Goal: Information Seeking & Learning: Learn about a topic

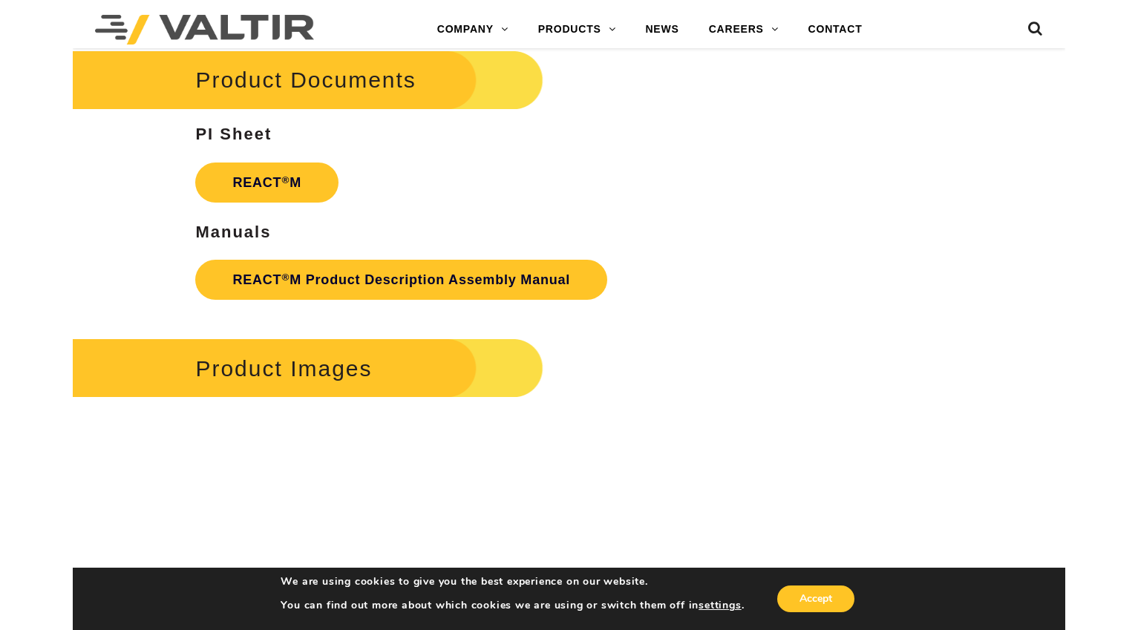
scroll to position [1781, 0]
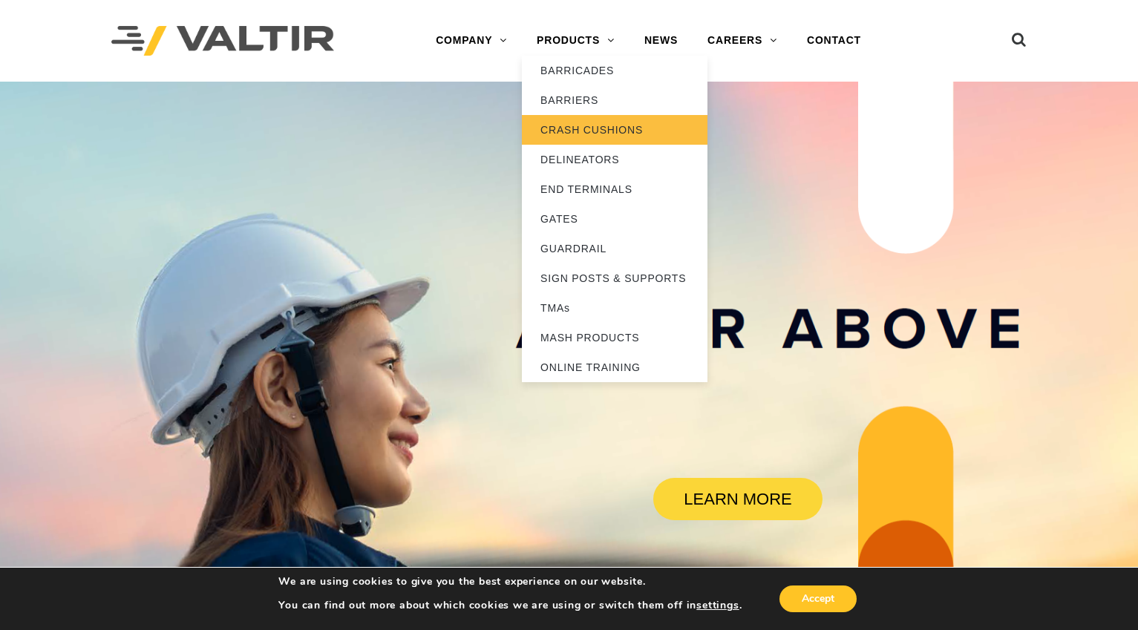
click at [632, 124] on link "CRASH CUSHIONS" at bounding box center [615, 130] width 186 height 30
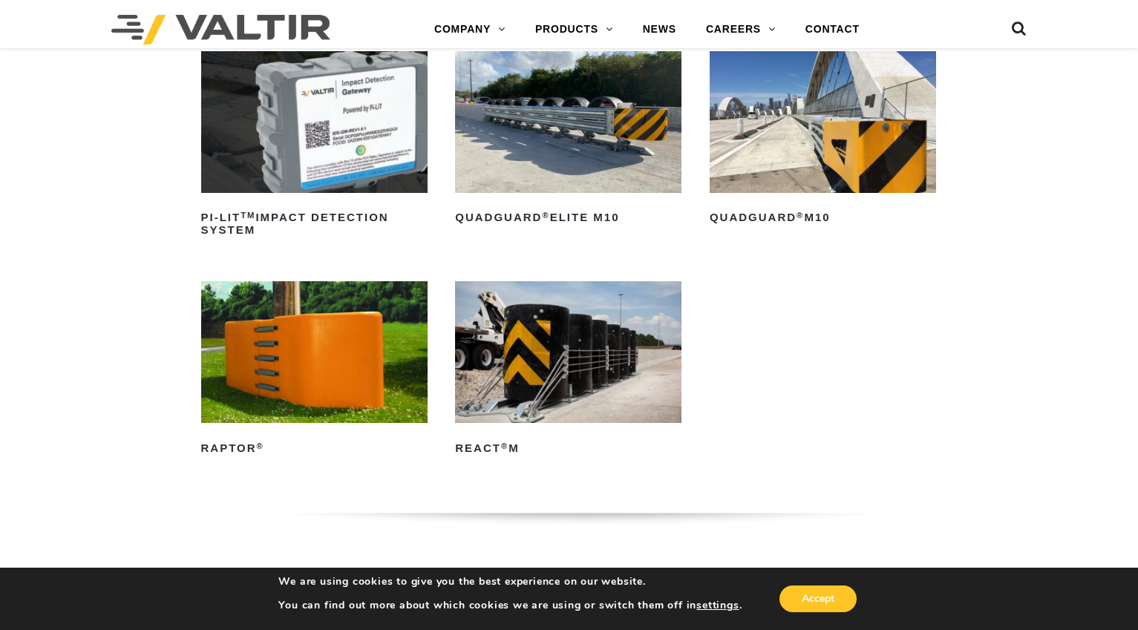
scroll to position [445, 0]
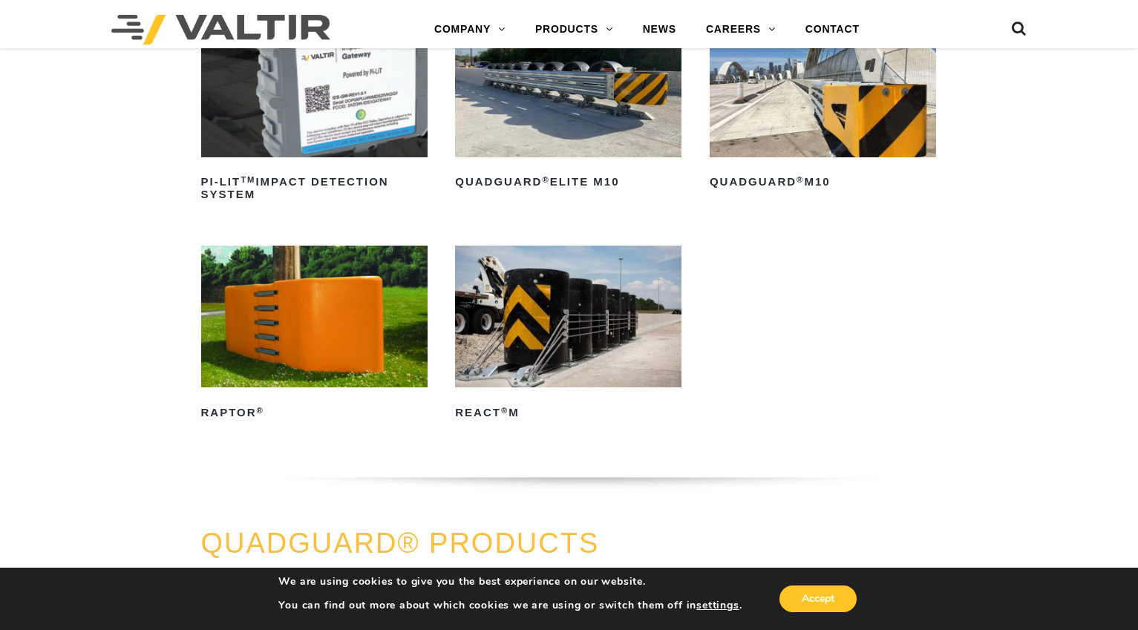
click at [562, 314] on img at bounding box center [568, 317] width 226 height 142
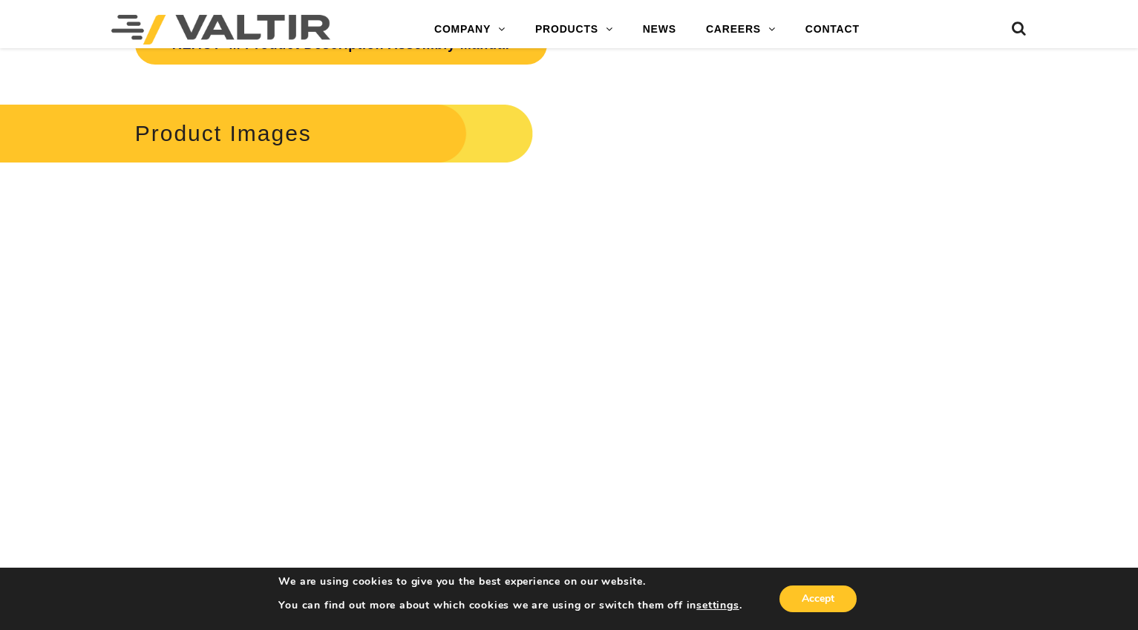
scroll to position [2301, 0]
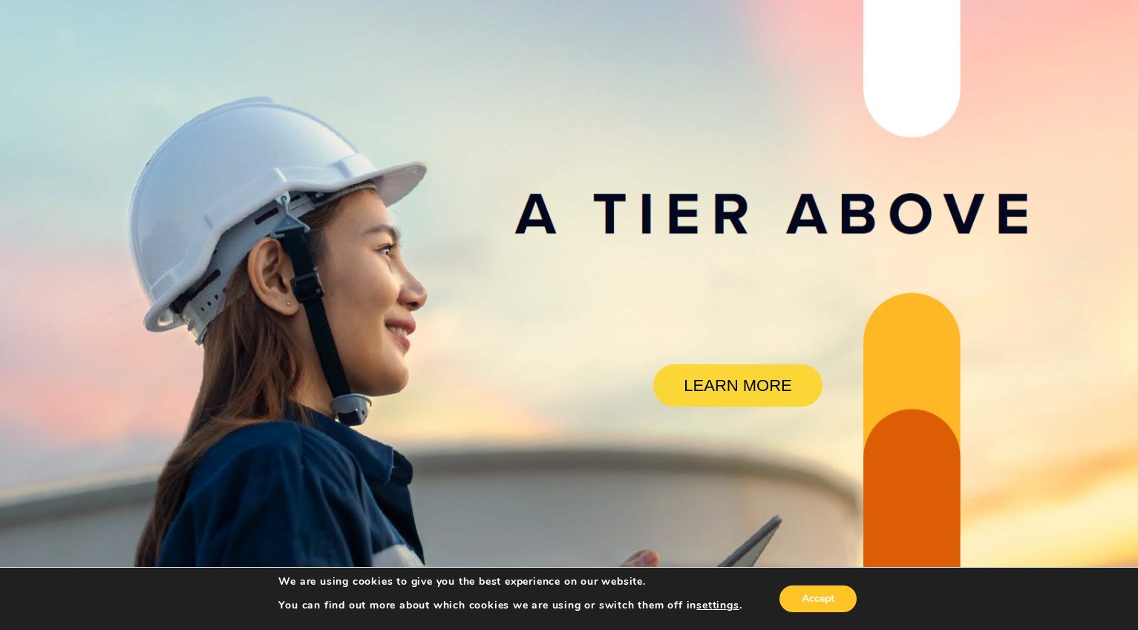
scroll to position [148, 0]
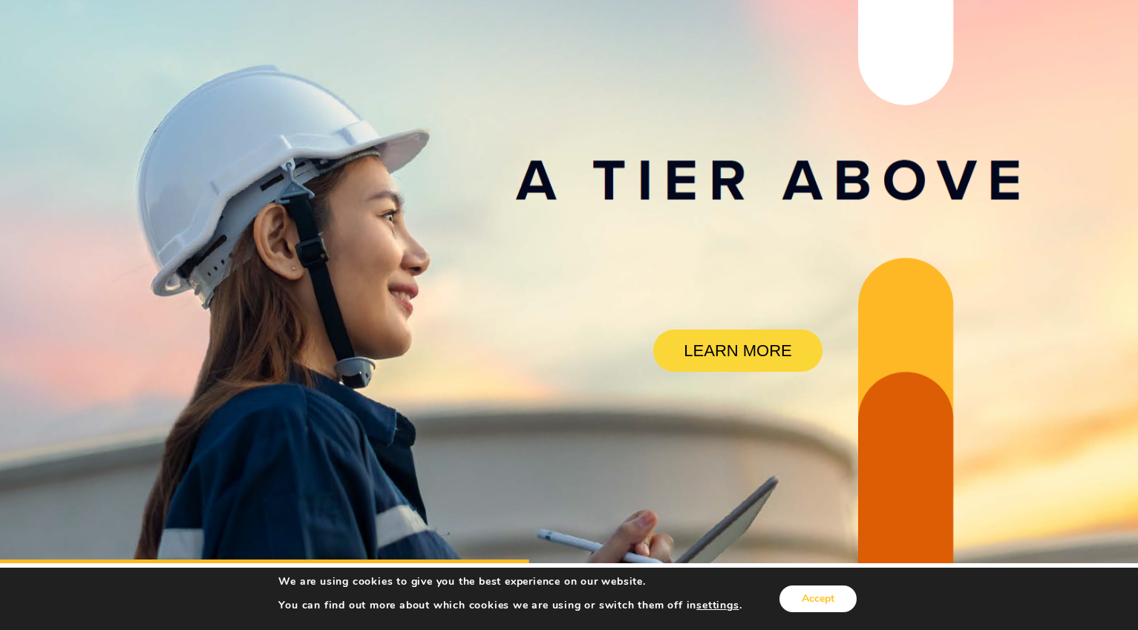
click at [826, 591] on button "Accept" at bounding box center [817, 599] width 77 height 27
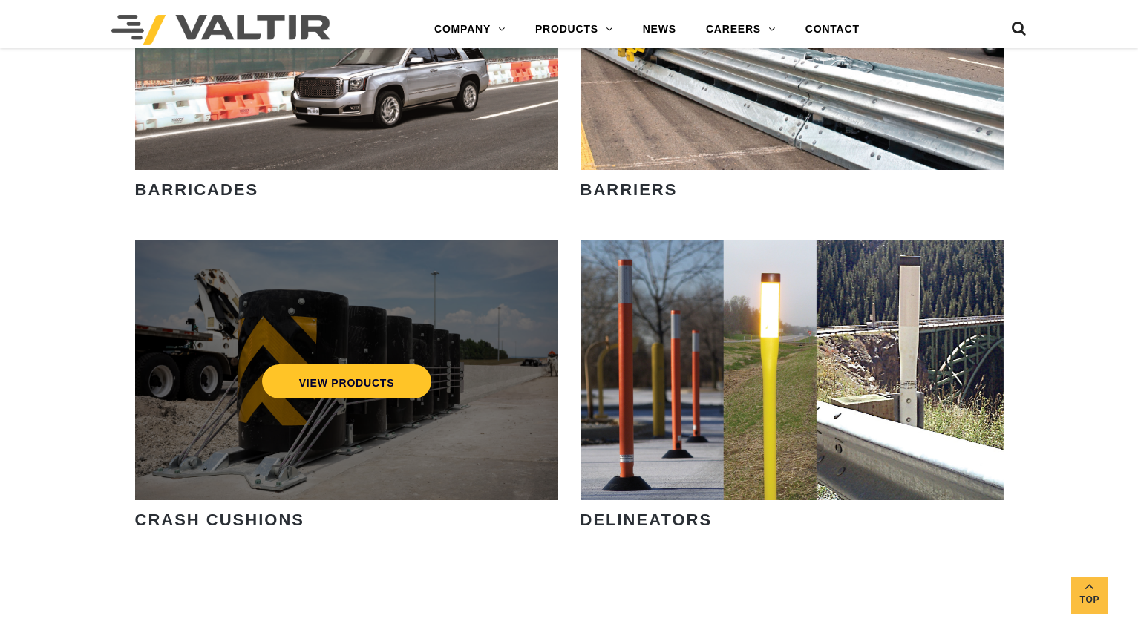
scroll to position [1113, 0]
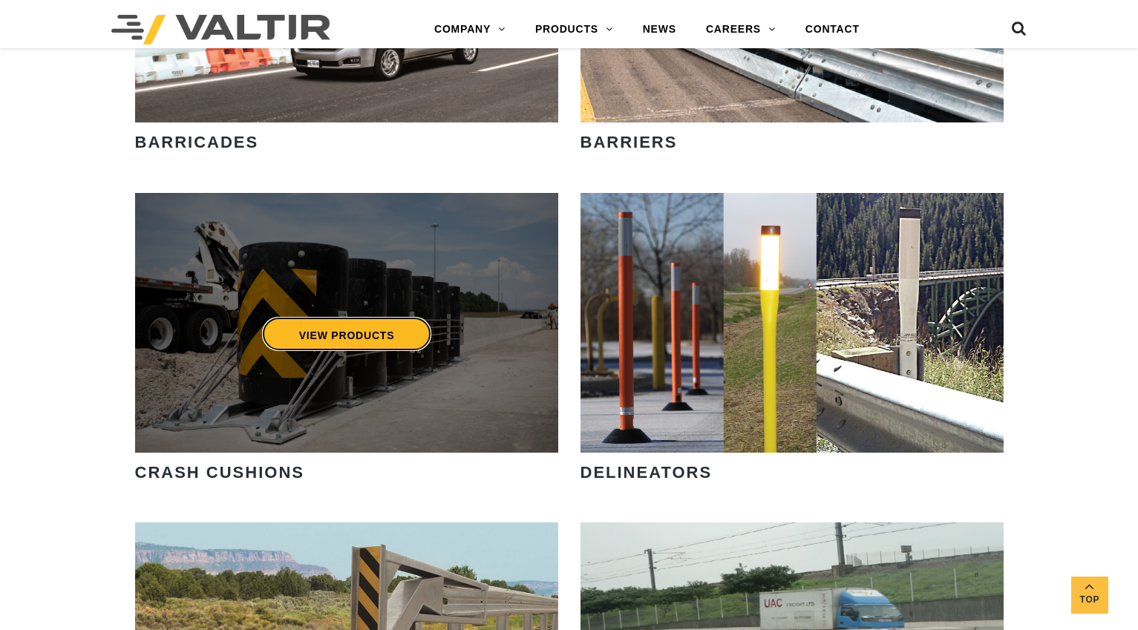
click at [410, 327] on link "VIEW PRODUCTS" at bounding box center [346, 334] width 170 height 34
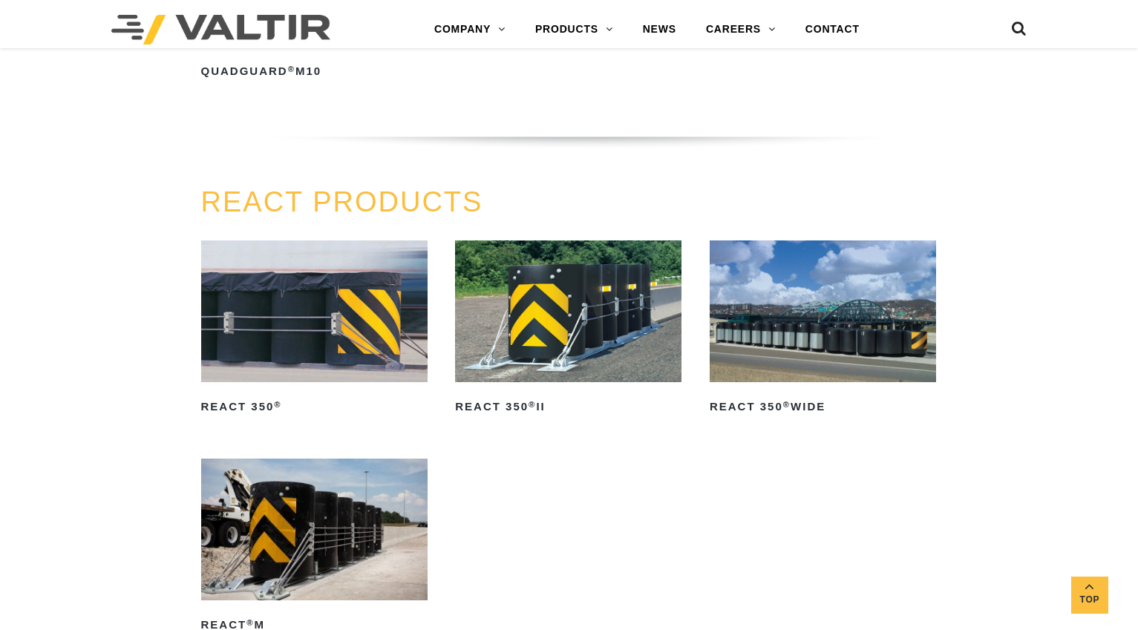
scroll to position [1633, 0]
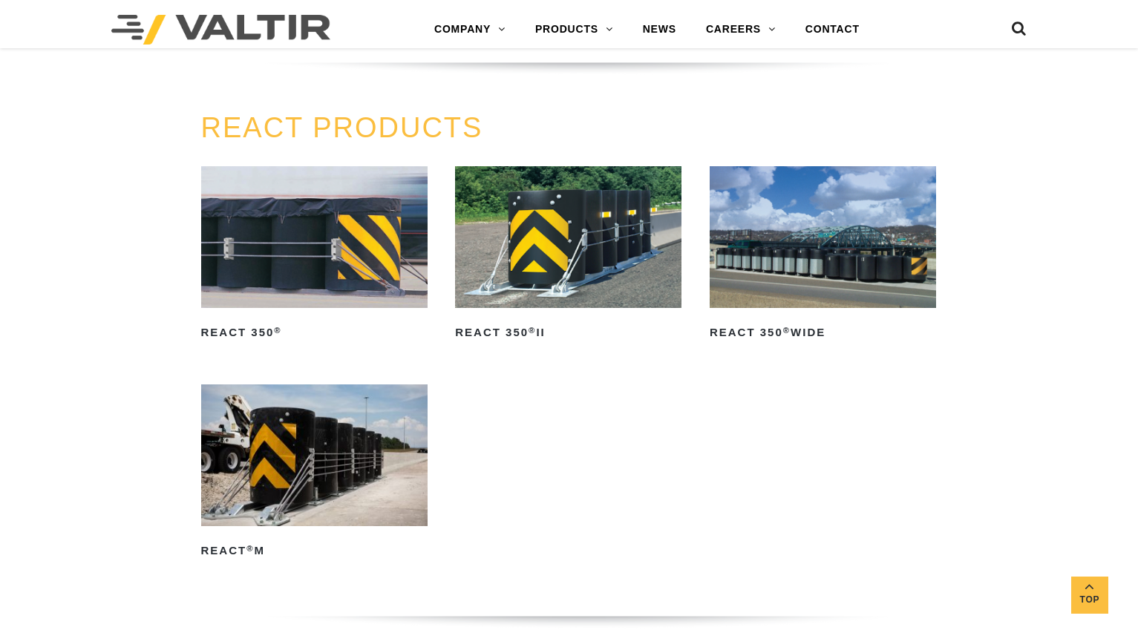
click at [786, 268] on img at bounding box center [822, 237] width 226 height 142
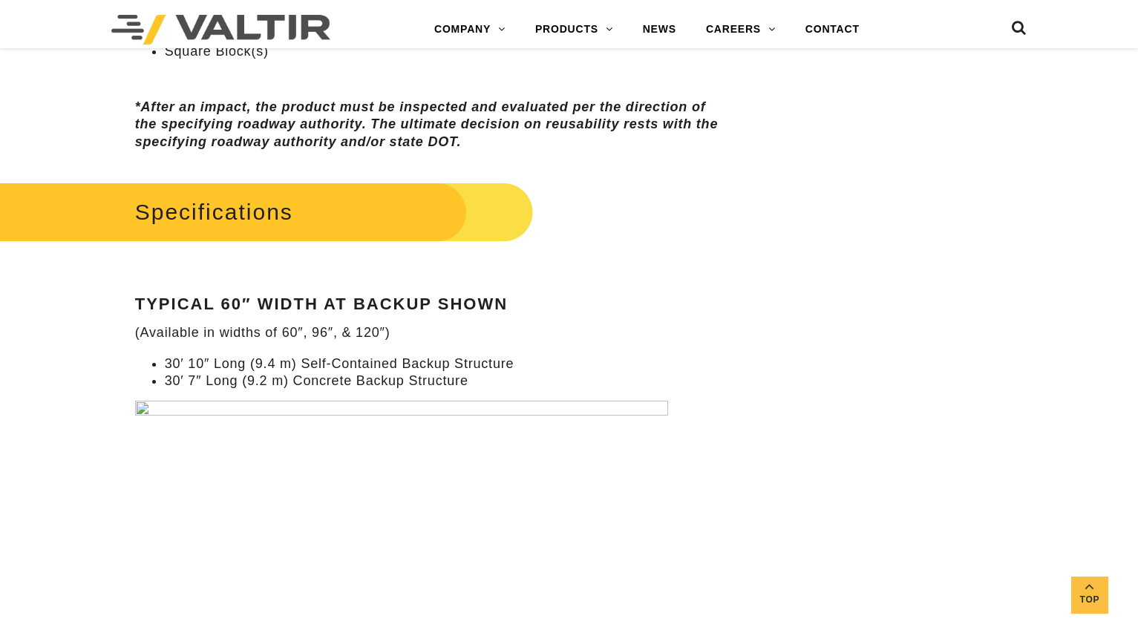
scroll to position [1336, 0]
